Goal: Task Accomplishment & Management: Use online tool/utility

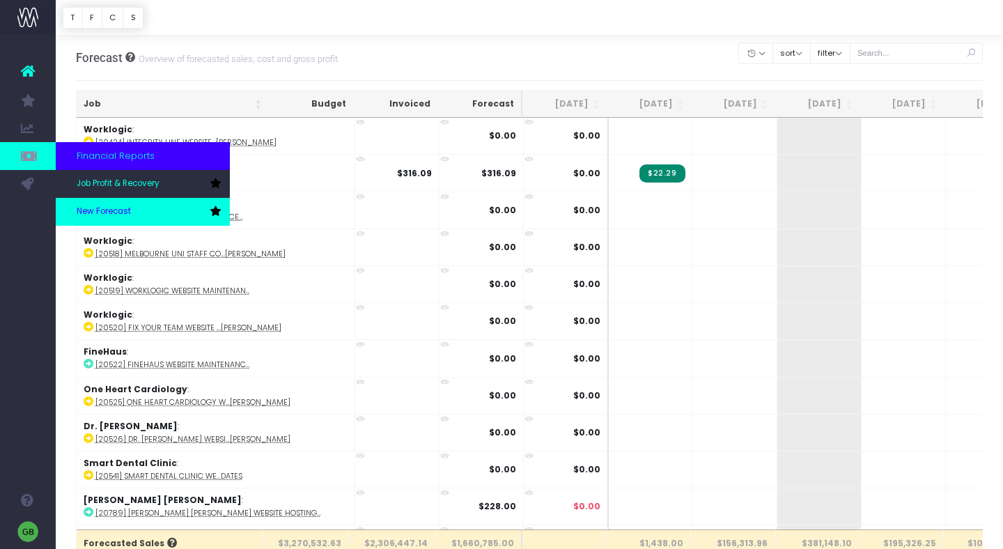
click at [99, 221] on link "New Forecast" at bounding box center [143, 212] width 174 height 28
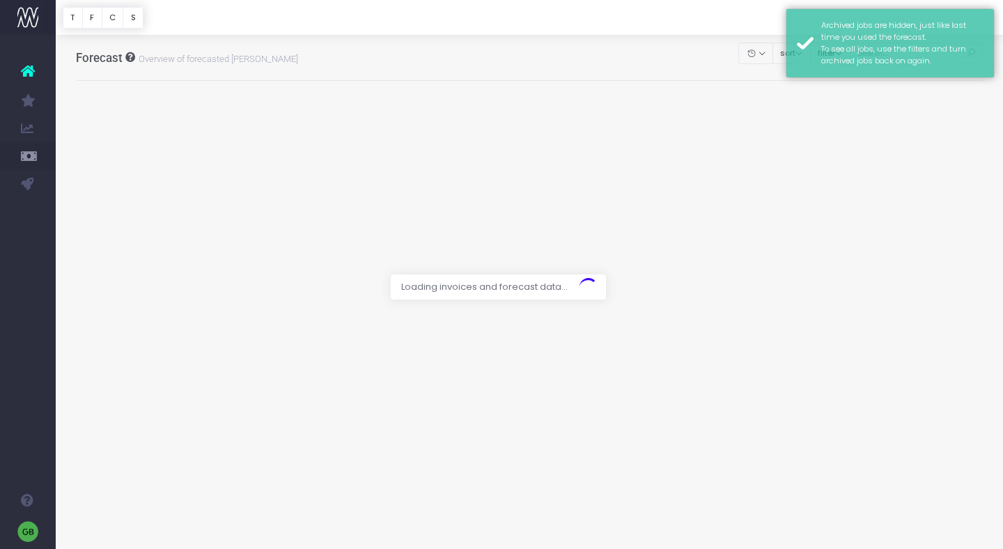
click at [760, 10] on div at bounding box center [529, 17] width 947 height 35
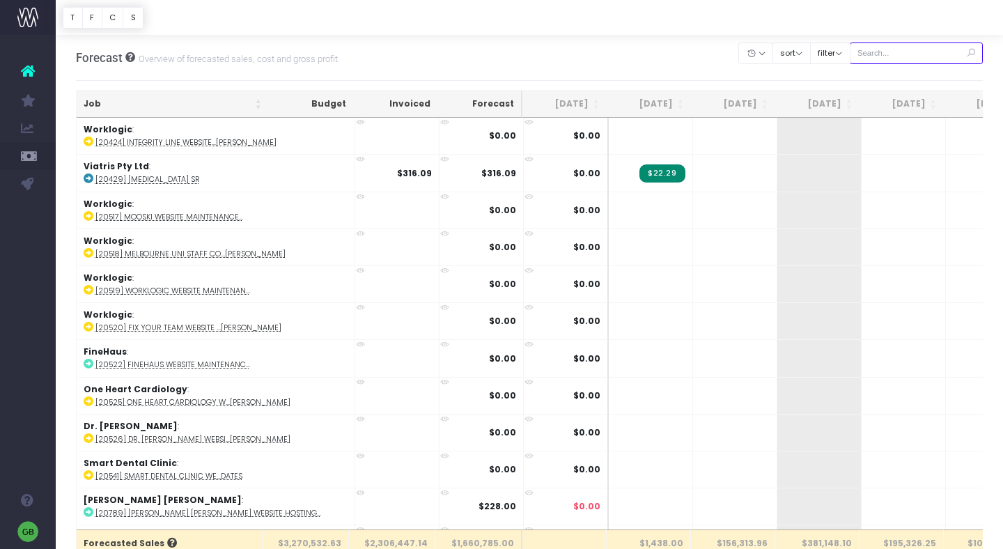
click at [903, 57] on input "text" at bounding box center [917, 53] width 134 height 22
type input "[PERSON_NAME]"
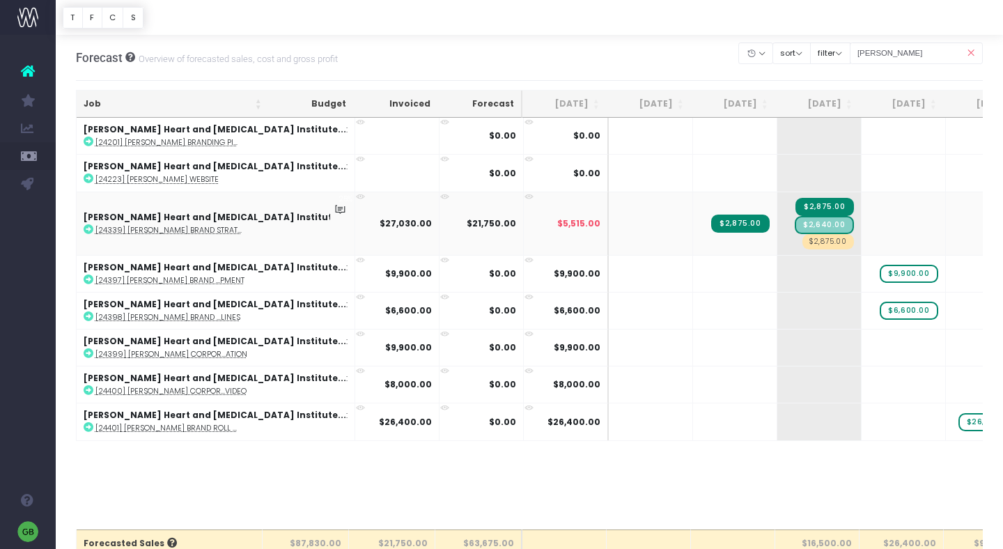
click at [219, 232] on abbr "[24339] [PERSON_NAME] Brand Strat..." at bounding box center [168, 230] width 146 height 10
click at [880, 314] on span "$6,600.00" at bounding box center [909, 311] width 58 height 18
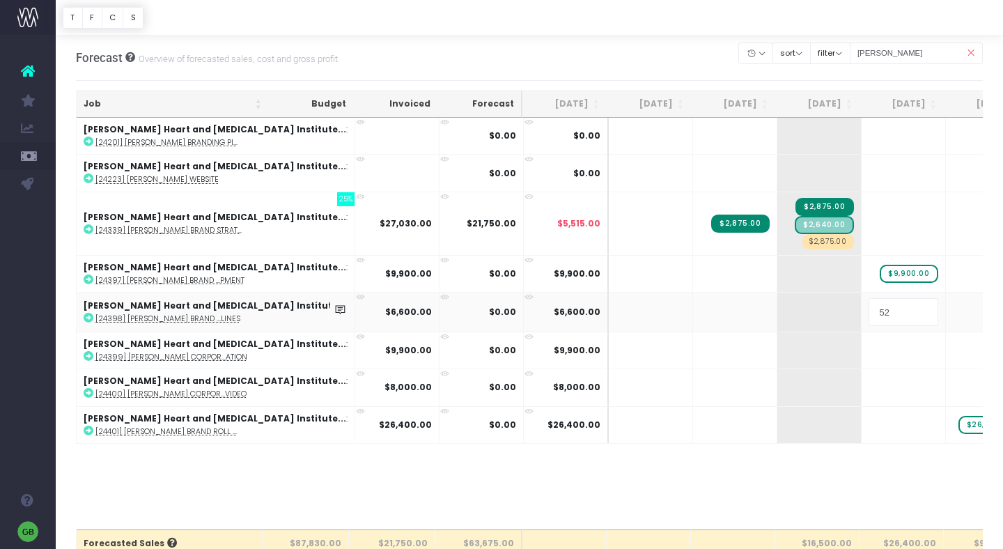
type input "527"
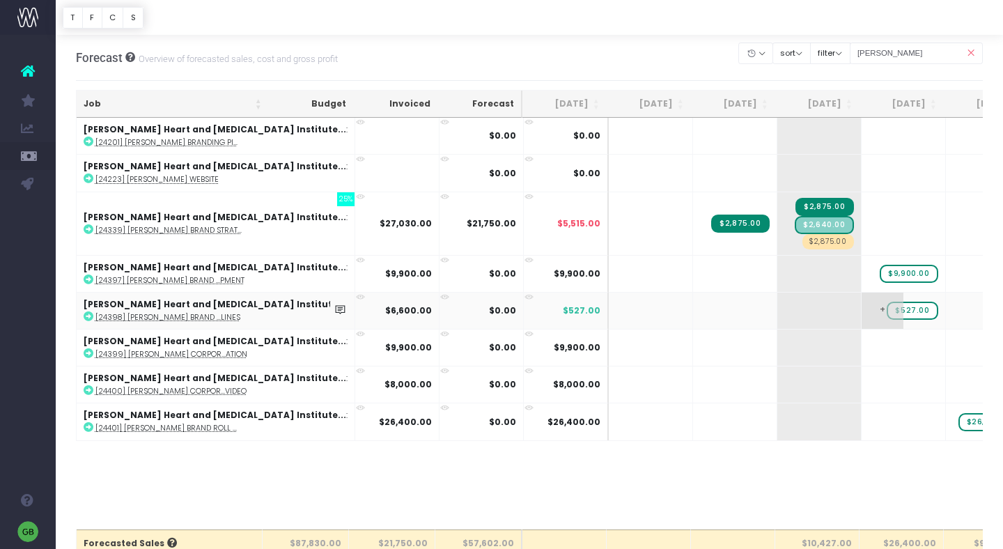
click at [887, 309] on span "$527.00" at bounding box center [912, 311] width 51 height 18
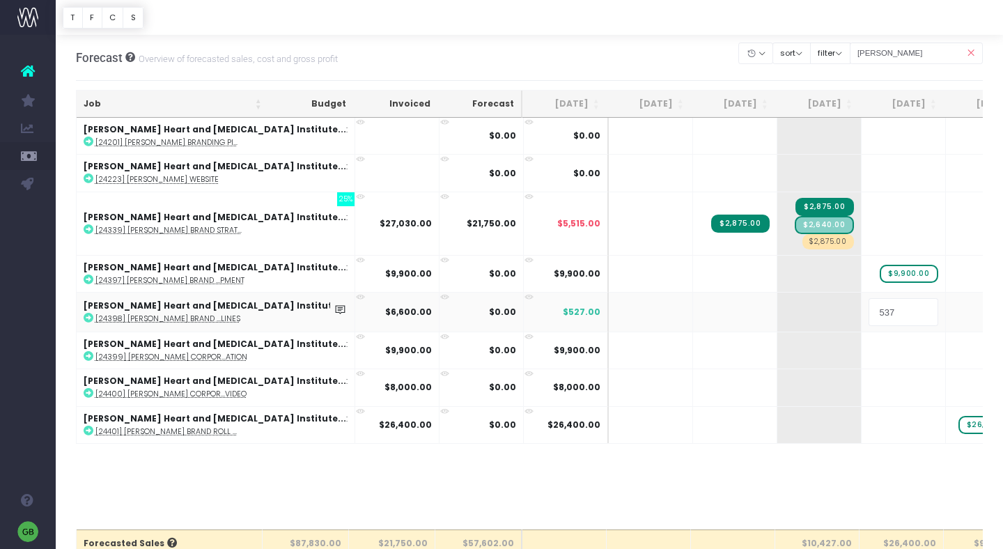
type input "5375"
click at [686, 75] on body "Oh my... this is bad. [PERSON_NAME] wasn't able to load this page. Please conta…" at bounding box center [501, 274] width 1003 height 549
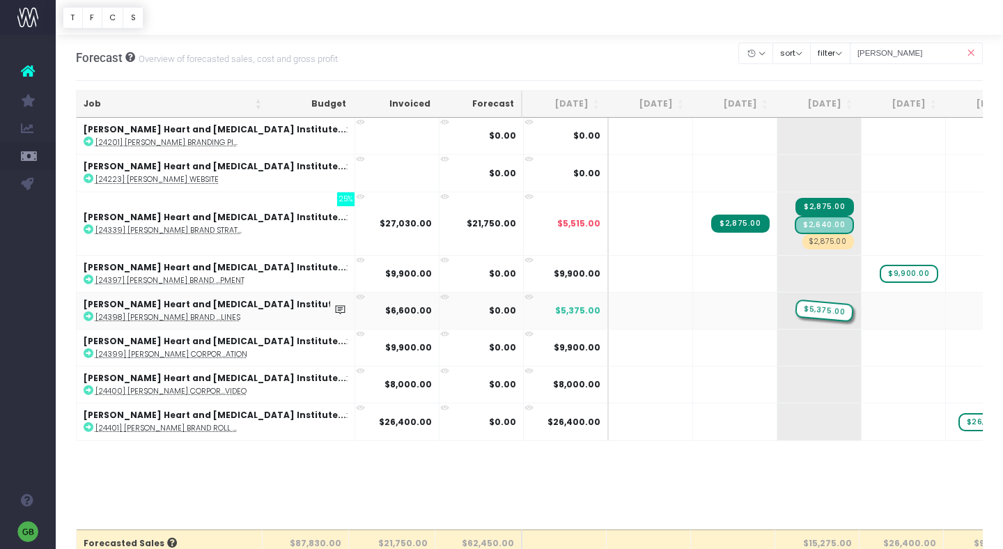
drag, startPoint x: 835, startPoint y: 312, endPoint x: 755, endPoint y: 313, distance: 80.1
click at [862, 313] on span "+" at bounding box center [883, 311] width 42 height 36
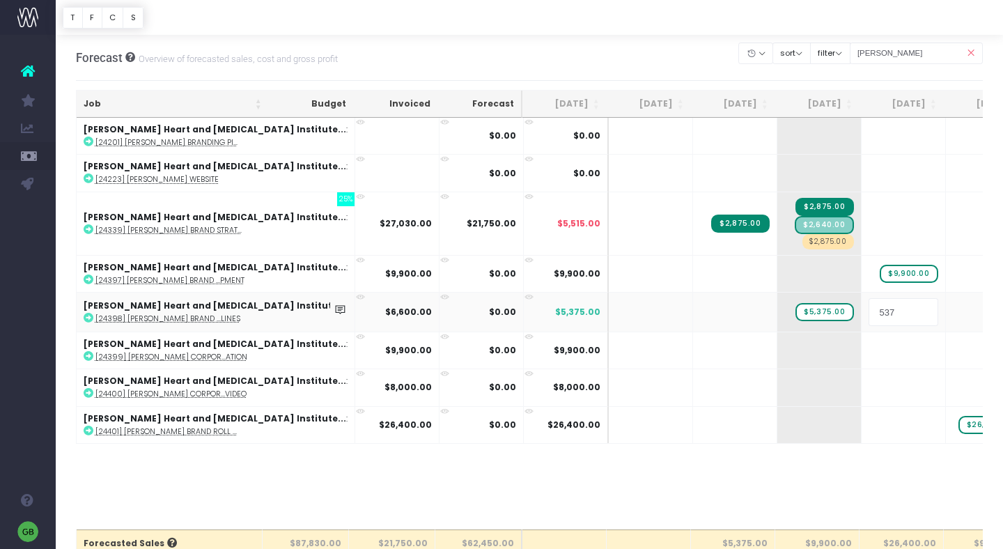
type input "5375"
click at [620, 55] on body "Oh my... this is bad. [PERSON_NAME] wasn't able to load this page. Please conta…" at bounding box center [501, 274] width 1003 height 549
